Goal: Information Seeking & Learning: Learn about a topic

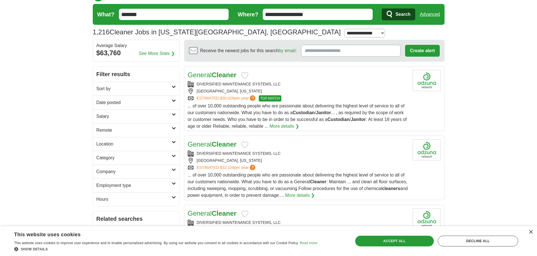
scroll to position [57, 0]
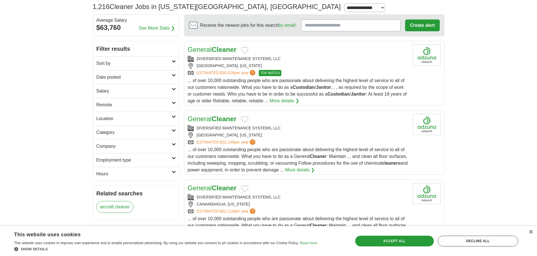
click at [534, 232] on div "× This website uses cookies This website uses cookies to improve user experienc…" at bounding box center [268, 241] width 537 height 30
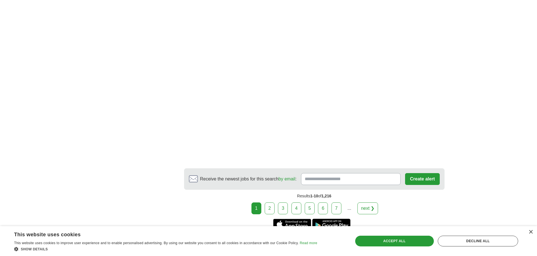
scroll to position [924, 0]
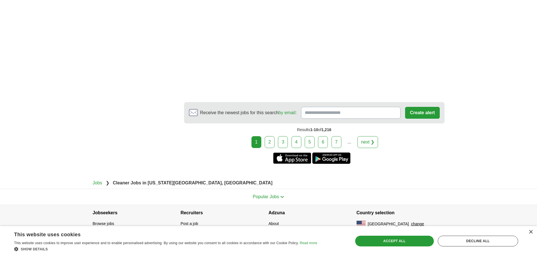
click at [365, 147] on link "next ❯" at bounding box center [367, 142] width 21 height 12
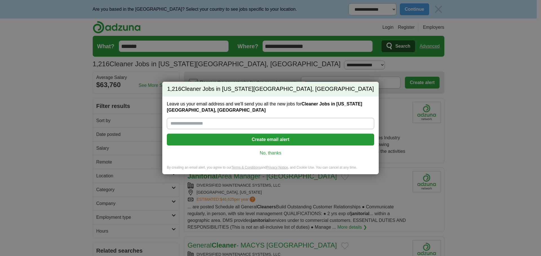
click at [274, 155] on link "No, thanks" at bounding box center [270, 153] width 198 height 6
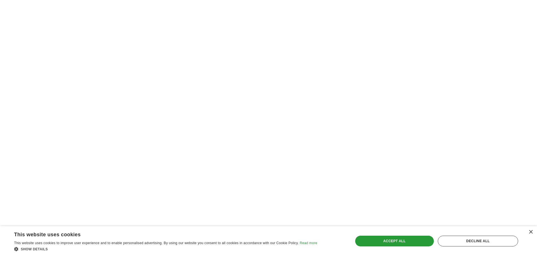
scroll to position [852, 0]
click at [400, 248] on div "Save & Close Accept all Decline all" at bounding box center [436, 240] width 167 height 23
click at [403, 244] on div "Accept all" at bounding box center [394, 241] width 79 height 11
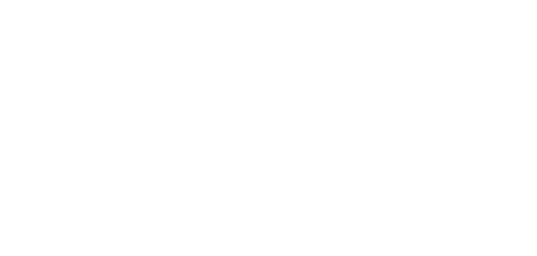
scroll to position [1022, 0]
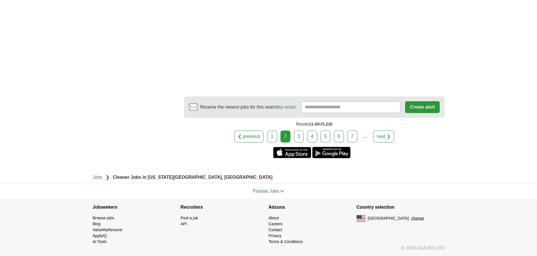
click at [274, 134] on link "1" at bounding box center [272, 136] width 10 height 12
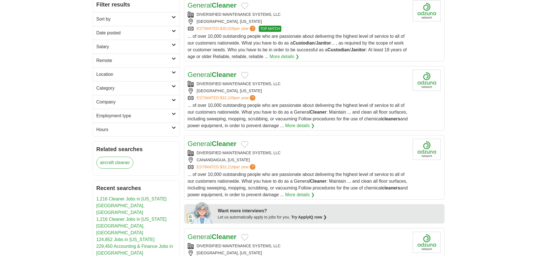
scroll to position [53, 0]
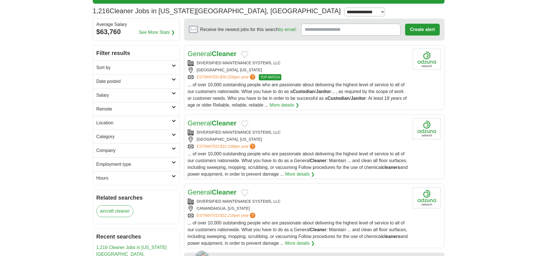
click at [125, 67] on h2 "Sort by" at bounding box center [133, 67] width 75 height 7
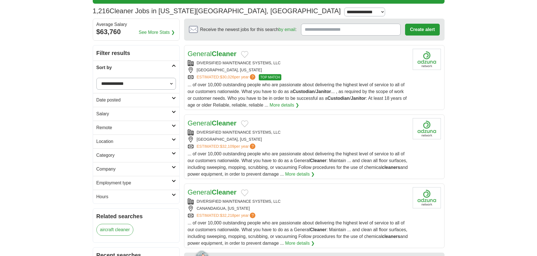
click at [124, 78] on select "**********" at bounding box center [135, 84] width 79 height 12
select select "**********"
click at [96, 78] on select "**********" at bounding box center [135, 84] width 79 height 12
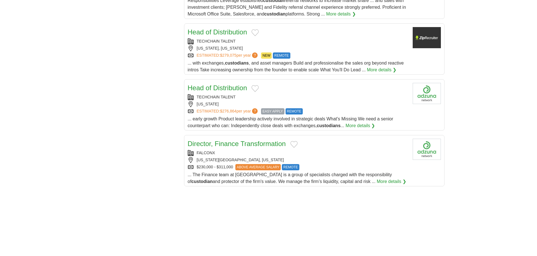
scroll to position [966, 0]
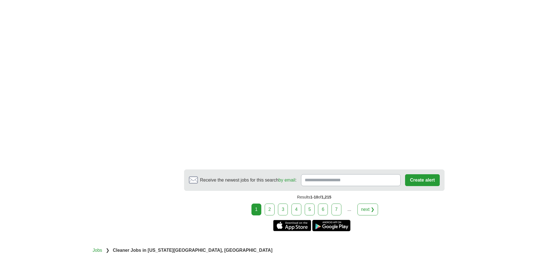
click at [282, 209] on link "3" at bounding box center [283, 209] width 10 height 12
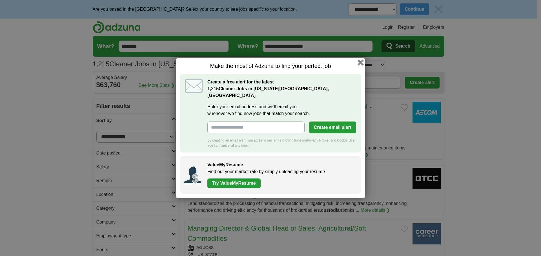
click at [360, 65] on button "button" at bounding box center [361, 62] width 6 height 6
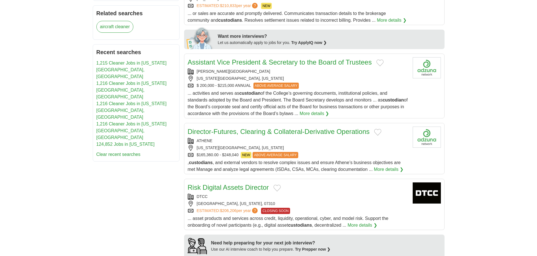
scroll to position [672, 0]
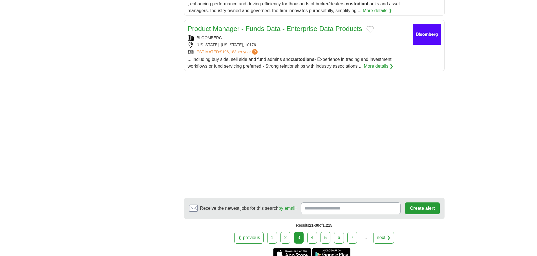
click at [337, 233] on link "6" at bounding box center [339, 238] width 10 height 12
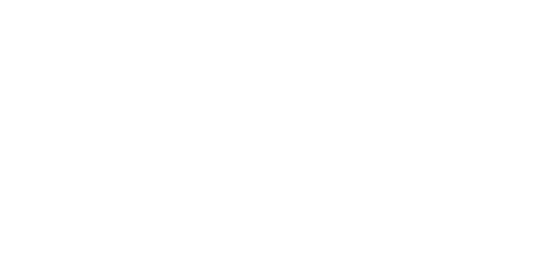
scroll to position [934, 0]
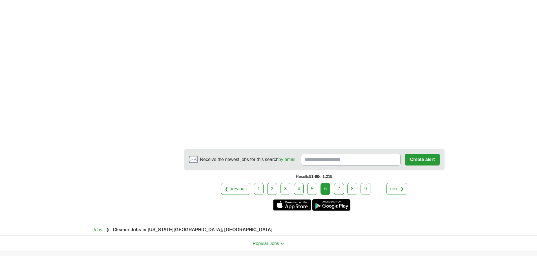
click at [368, 192] on link "9" at bounding box center [365, 189] width 10 height 12
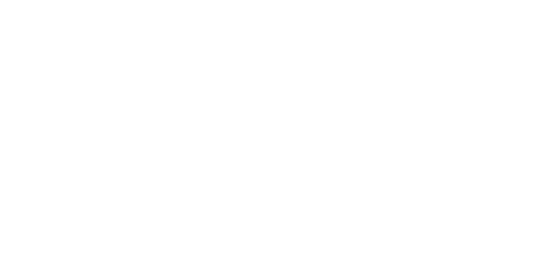
scroll to position [821, 0]
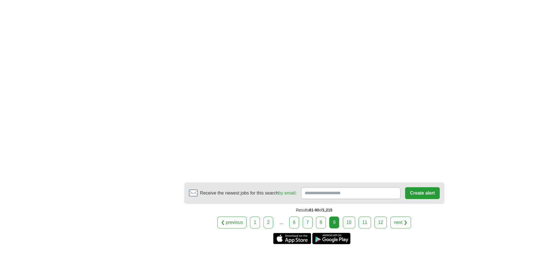
click at [386, 225] on link "12" at bounding box center [380, 222] width 12 height 12
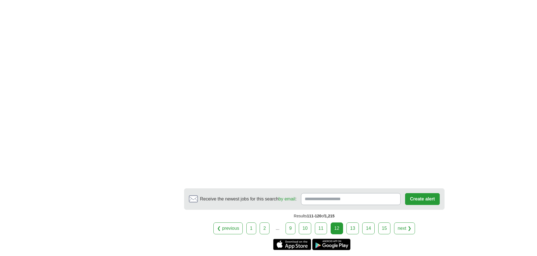
scroll to position [952, 0]
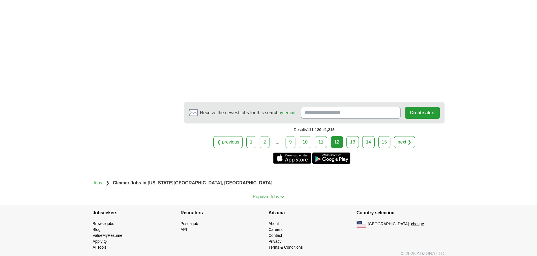
click at [382, 142] on link "15" at bounding box center [384, 142] width 12 height 12
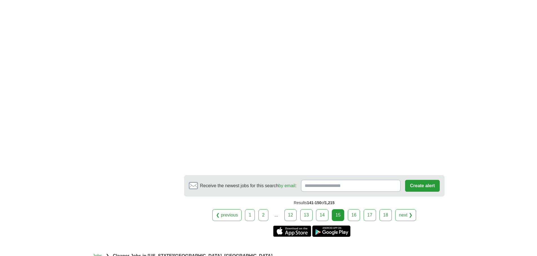
scroll to position [893, 0]
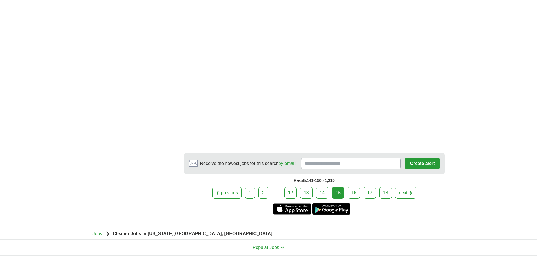
click at [383, 188] on link "18" at bounding box center [385, 193] width 12 height 12
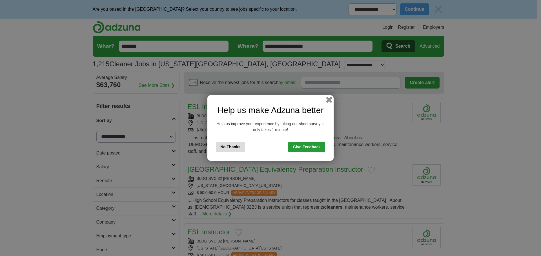
click at [330, 101] on button "button" at bounding box center [329, 100] width 6 height 6
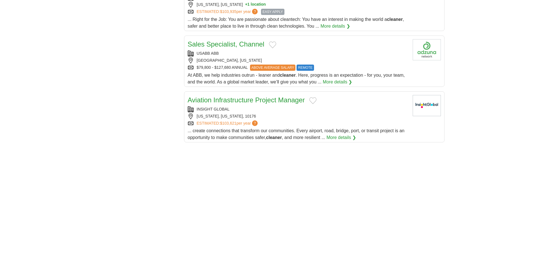
scroll to position [730, 0]
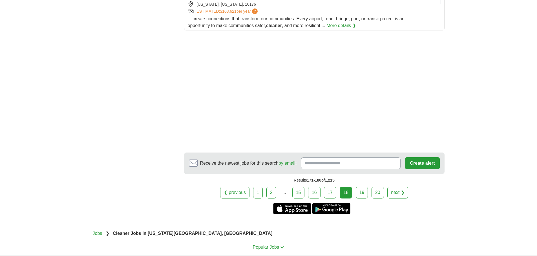
click at [378, 187] on link "20" at bounding box center [377, 193] width 12 height 12
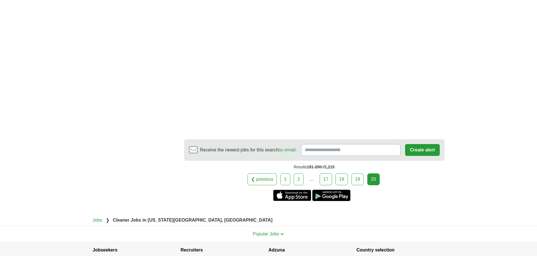
scroll to position [910, 0]
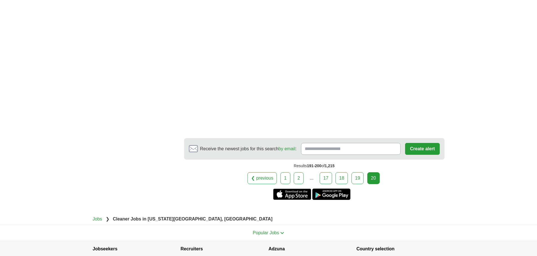
click at [376, 172] on div "20" at bounding box center [373, 178] width 12 height 12
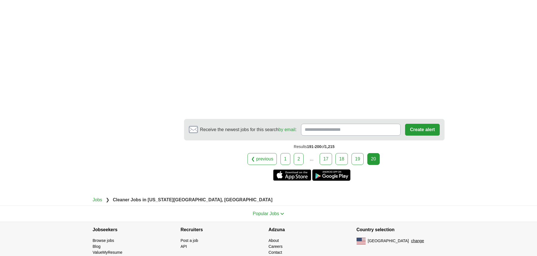
scroll to position [937, 0]
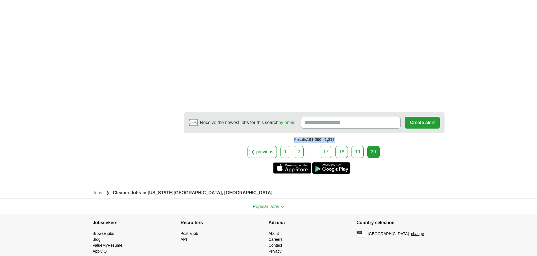
drag, startPoint x: 289, startPoint y: 123, endPoint x: 357, endPoint y: 126, distance: 68.3
click at [357, 133] on div "Results 191-200 of 1,215" at bounding box center [314, 139] width 260 height 13
click at [418, 162] on section "Get the iPhone app Get the Android app" at bounding box center [314, 167] width 260 height 11
